Goal: Obtain resource: Obtain resource

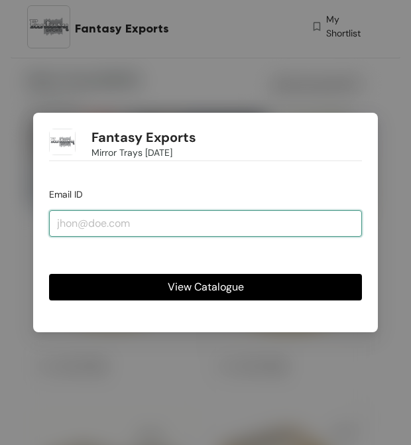
drag, startPoint x: 66, startPoint y: 220, endPoint x: 145, endPoint y: 212, distance: 79.3
click at [145, 212] on input "email" at bounding box center [205, 223] width 313 height 27
type input "[PERSON_NAME][EMAIL_ADDRESS][DOMAIN_NAME]"
click at [49, 274] on button "View Catalogue" at bounding box center [205, 287] width 313 height 27
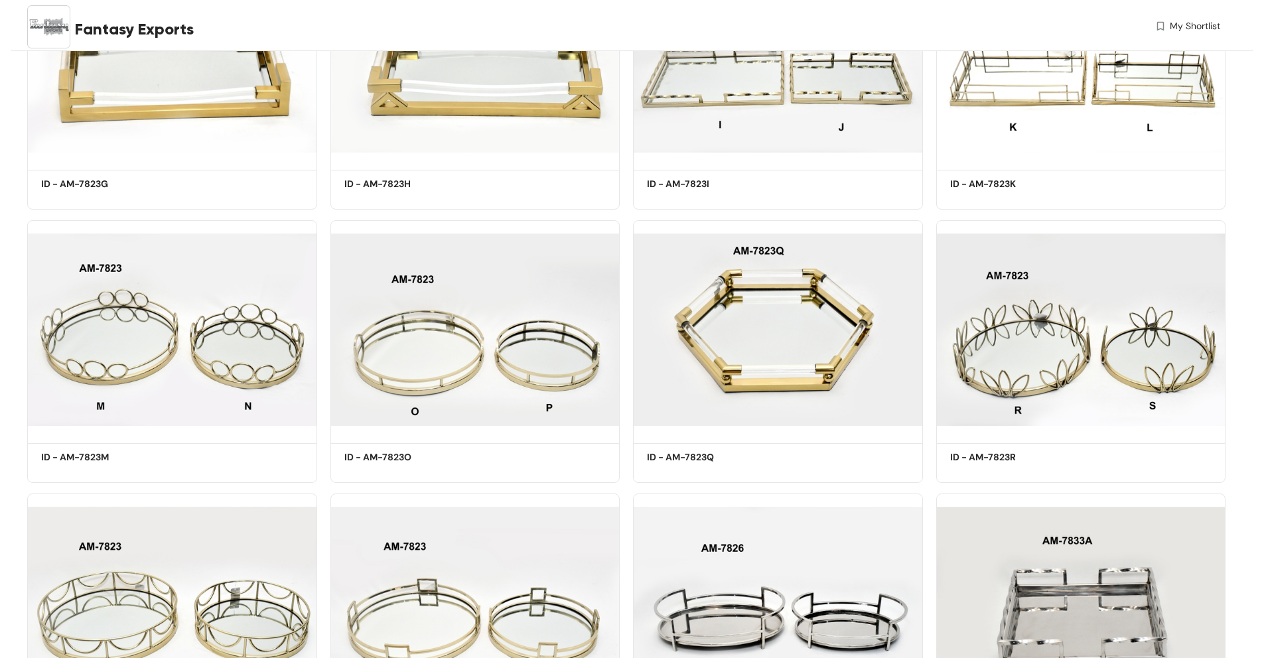
scroll to position [1631, 0]
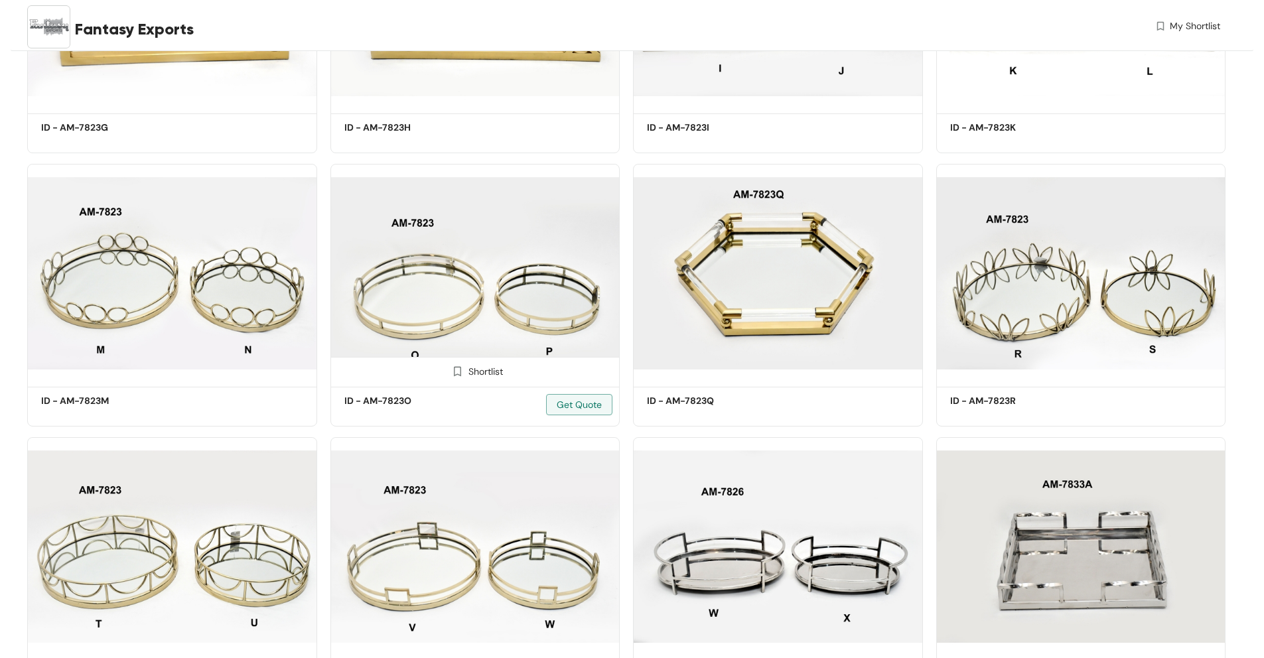
click at [411, 295] on img at bounding box center [475, 273] width 290 height 219
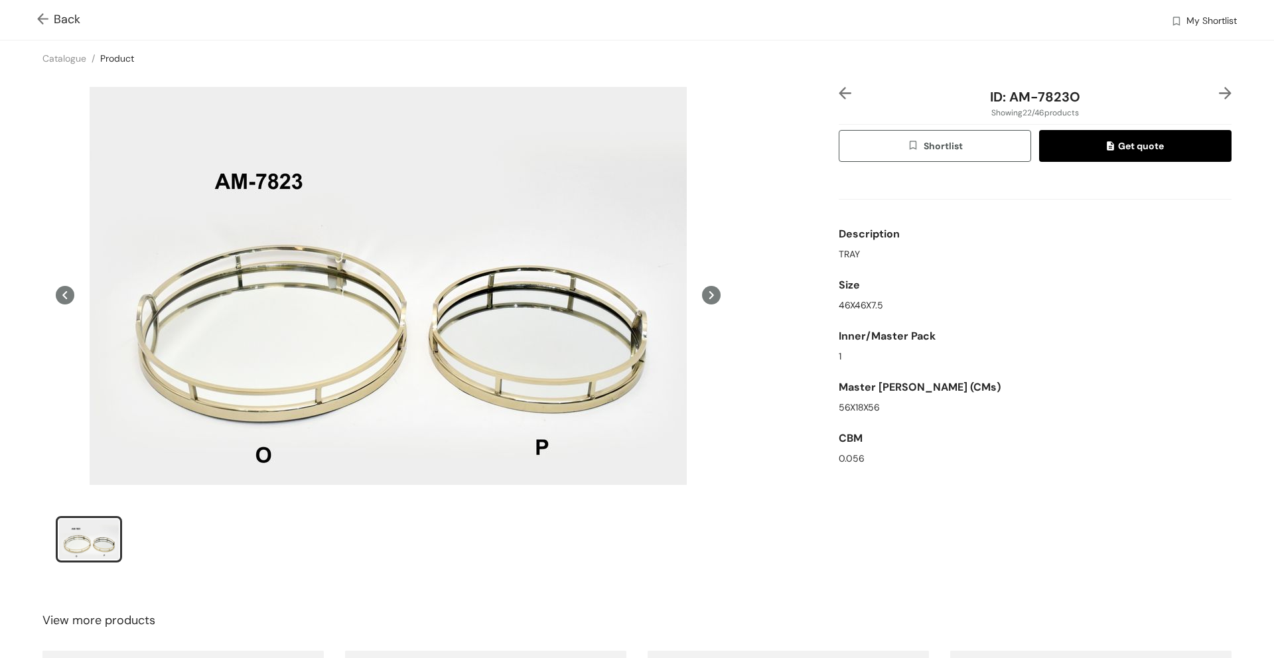
click at [43, 23] on img at bounding box center [45, 20] width 17 height 14
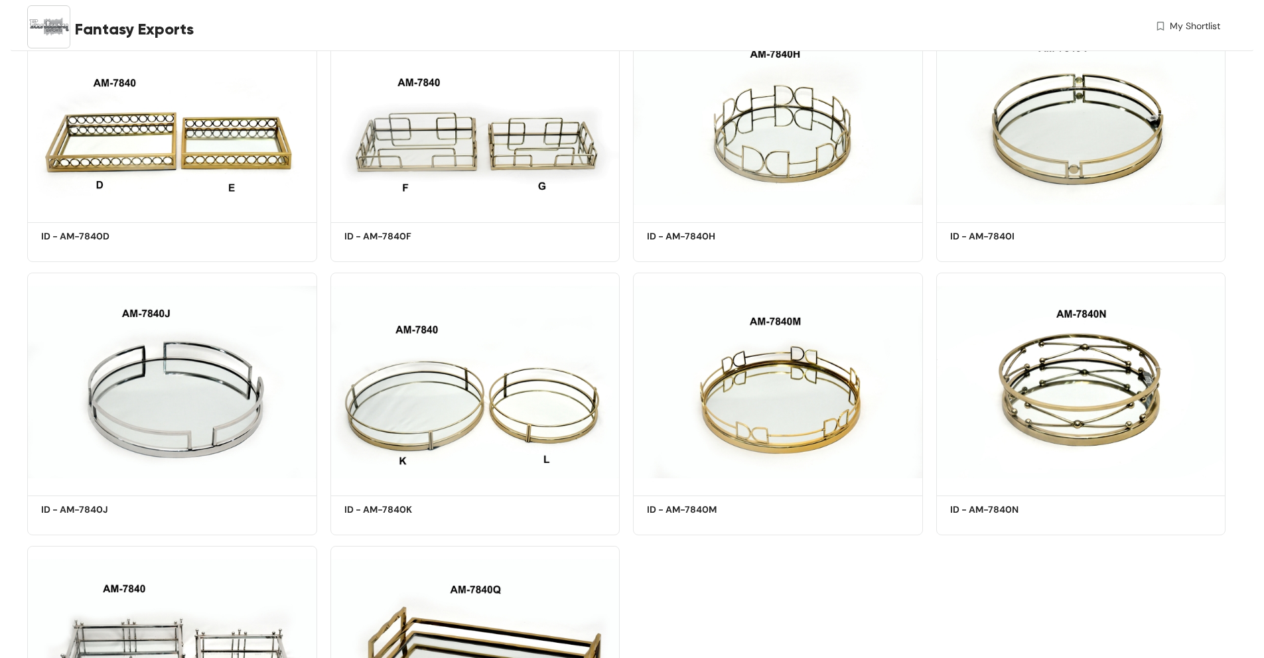
scroll to position [3080, 0]
